Goal: Task Accomplishment & Management: Complete application form

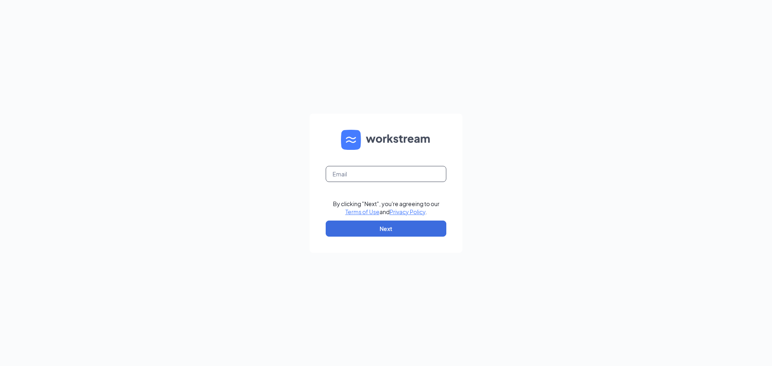
click at [338, 175] on input "text" at bounding box center [386, 174] width 121 height 16
type input "[EMAIL_ADDRESS][PERSON_NAME][DOMAIN_NAME]"
click at [376, 224] on button "Next" at bounding box center [386, 229] width 121 height 16
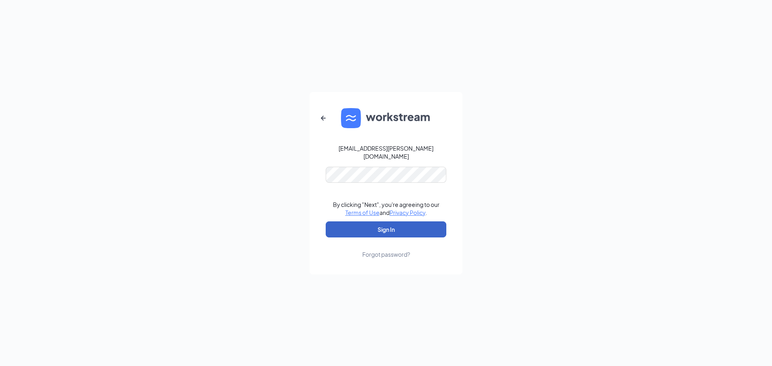
click at [364, 222] on button "Sign In" at bounding box center [386, 230] width 121 height 16
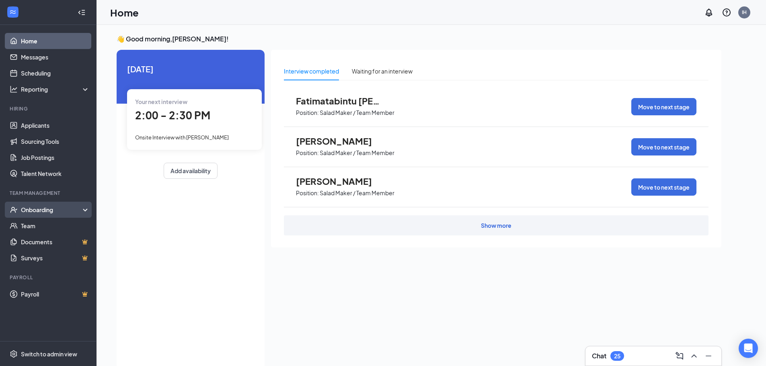
click at [42, 210] on div "Onboarding" at bounding box center [52, 210] width 62 height 8
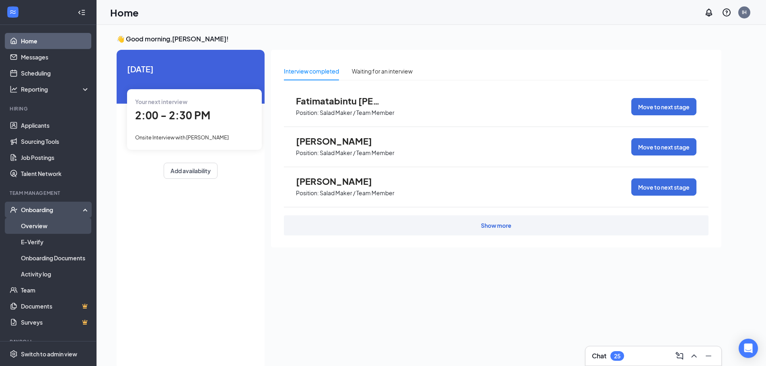
click at [37, 224] on link "Overview" at bounding box center [55, 226] width 69 height 16
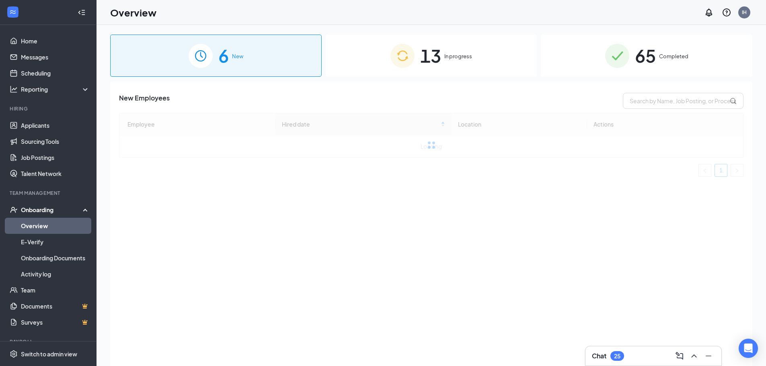
click at [446, 53] on span "In progress" at bounding box center [458, 56] width 28 height 8
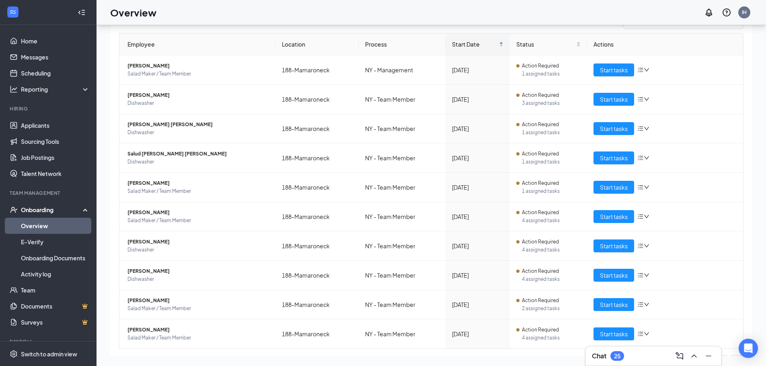
scroll to position [91, 0]
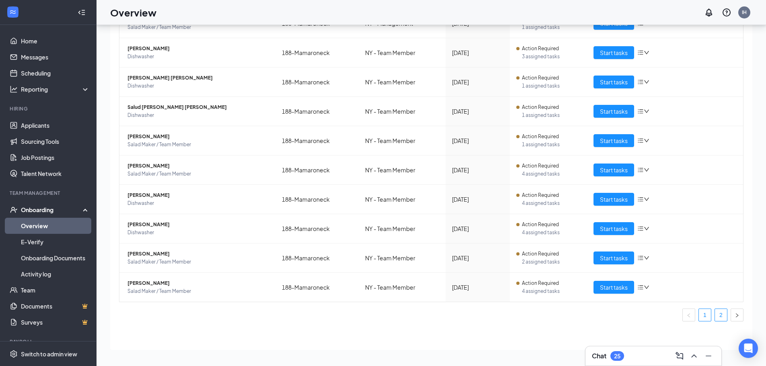
click at [719, 315] on link "2" at bounding box center [721, 315] width 12 height 12
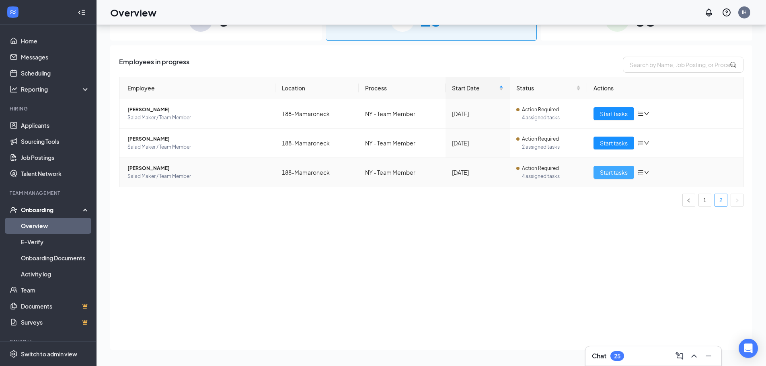
click at [626, 169] on span "Start tasks" at bounding box center [614, 172] width 28 height 9
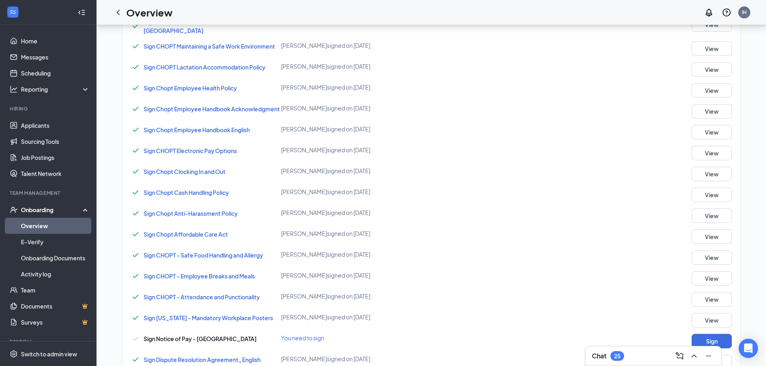
scroll to position [590, 0]
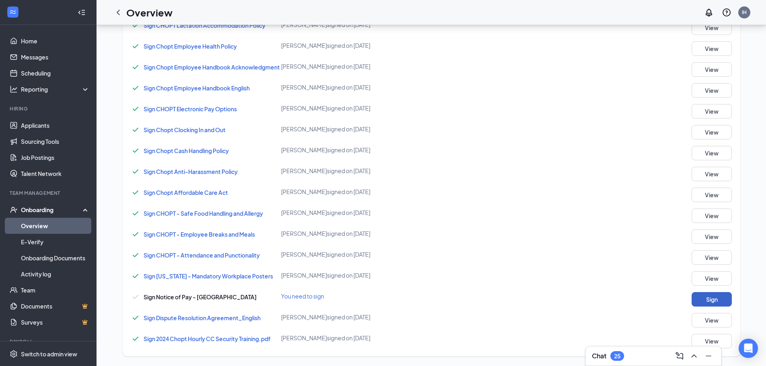
click at [715, 301] on button "Sign" at bounding box center [712, 299] width 40 height 14
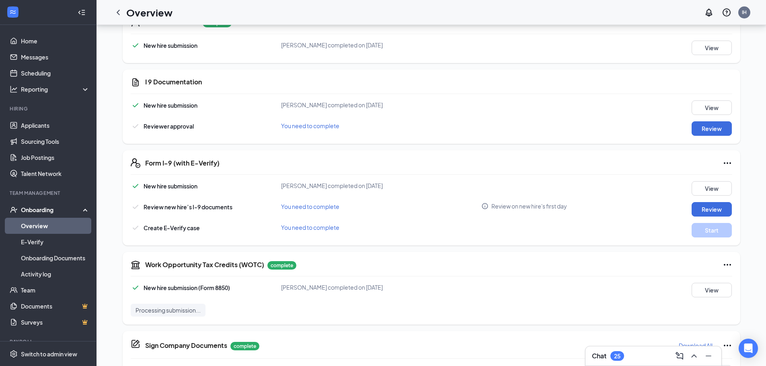
scroll to position [111, 0]
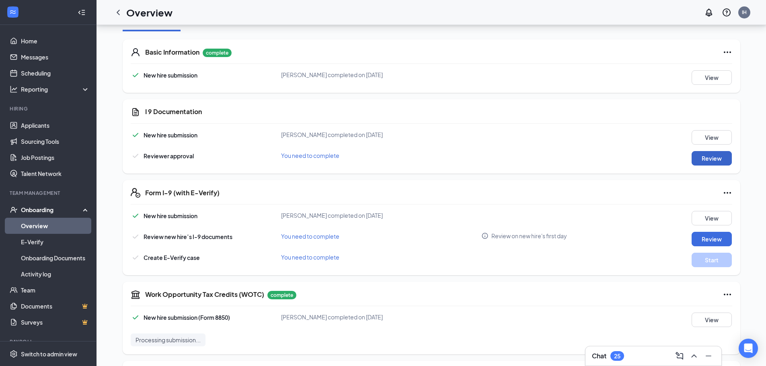
click at [716, 159] on button "Review" at bounding box center [712, 158] width 40 height 14
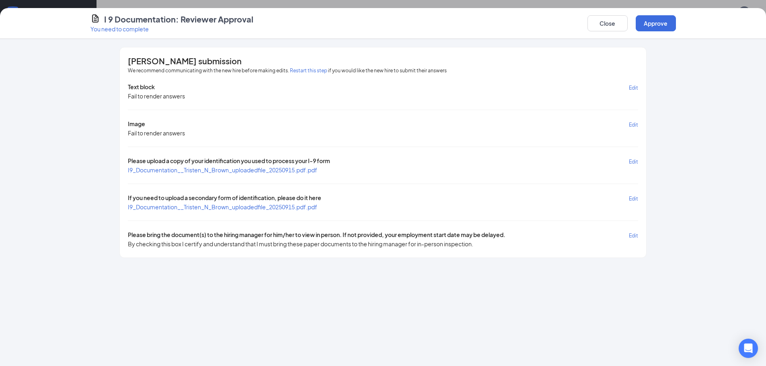
click at [206, 169] on span "I9_Documentation__Tristen_N_Brown_uploadedfile_20250915.pdf.pdf" at bounding box center [222, 170] width 189 height 7
